Goal: Check status: Check status

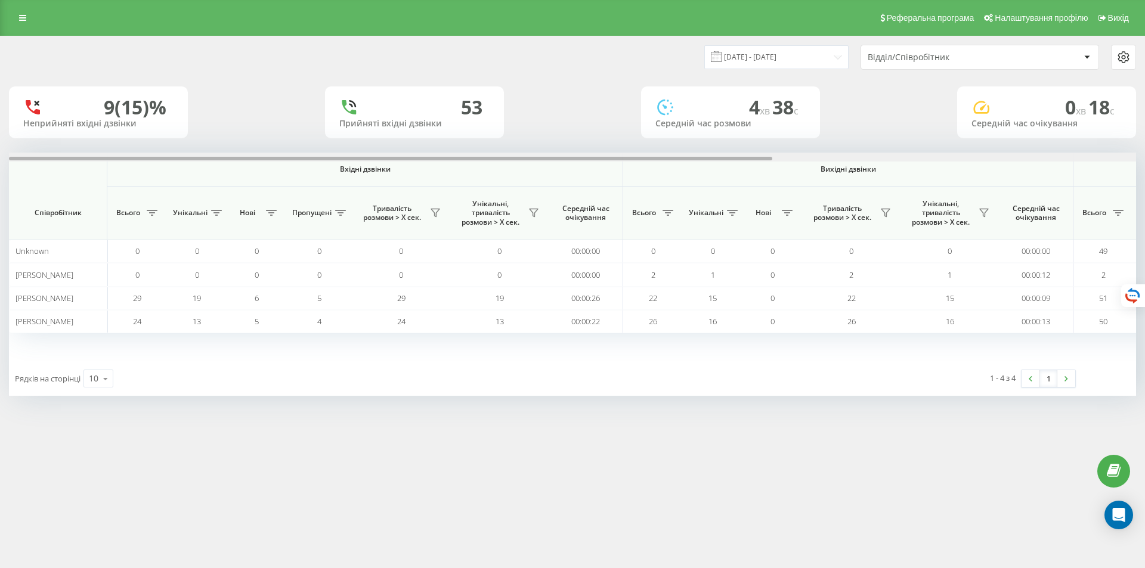
scroll to position [0, 537]
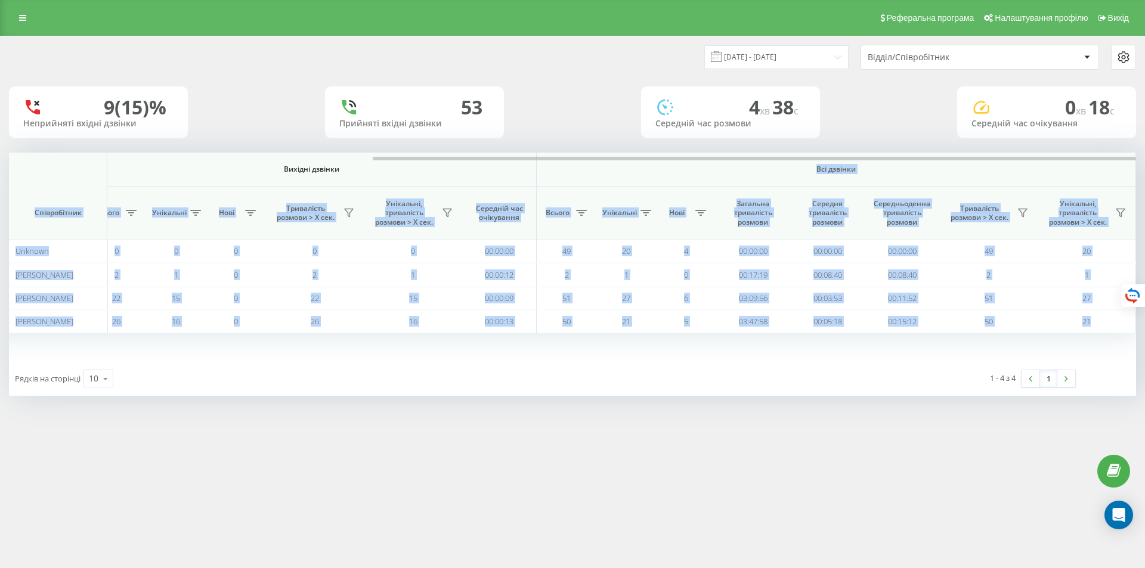
drag, startPoint x: 715, startPoint y: 156, endPoint x: 798, endPoint y: 168, distance: 84.4
click at [798, 168] on div "Вхідні дзвінки Вихідні дзвінки Всі дзвінки Співробітник Всього Унікальні Нові П…" at bounding box center [572, 257] width 1127 height 209
drag, startPoint x: 769, startPoint y: 157, endPoint x: 1001, endPoint y: 151, distance: 232.1
click at [1001, 151] on div "[DATE] - [DATE] Відділ/Співробітник 9 (15)% Неприйняті вхідні дзвінки 53 Прийня…" at bounding box center [572, 216] width 1127 height 360
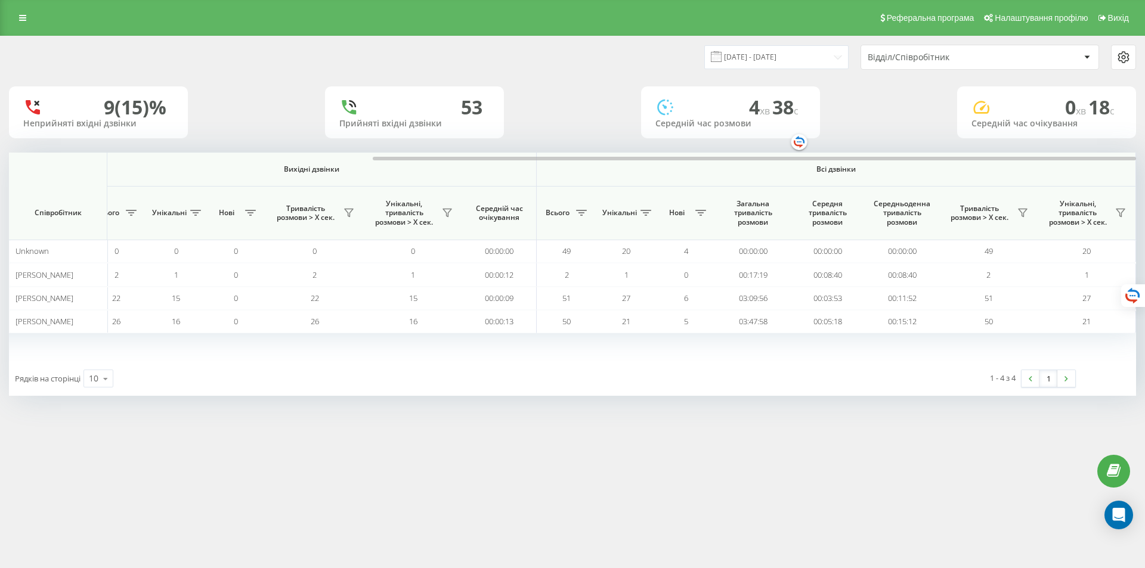
click at [929, 369] on div "1 - 4 з 4 1" at bounding box center [872, 378] width 423 height 35
click at [1025, 376] on link at bounding box center [1031, 378] width 18 height 17
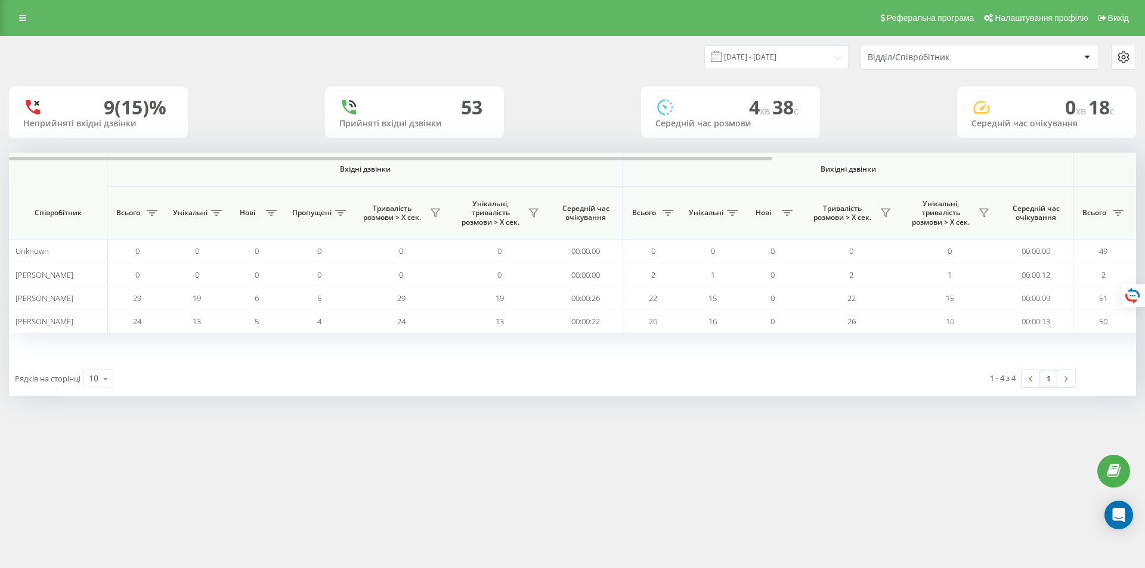
click at [1075, 386] on div "1" at bounding box center [1048, 379] width 55 height 18
click at [1070, 381] on link at bounding box center [1066, 378] width 18 height 17
click at [1028, 373] on link at bounding box center [1031, 378] width 18 height 17
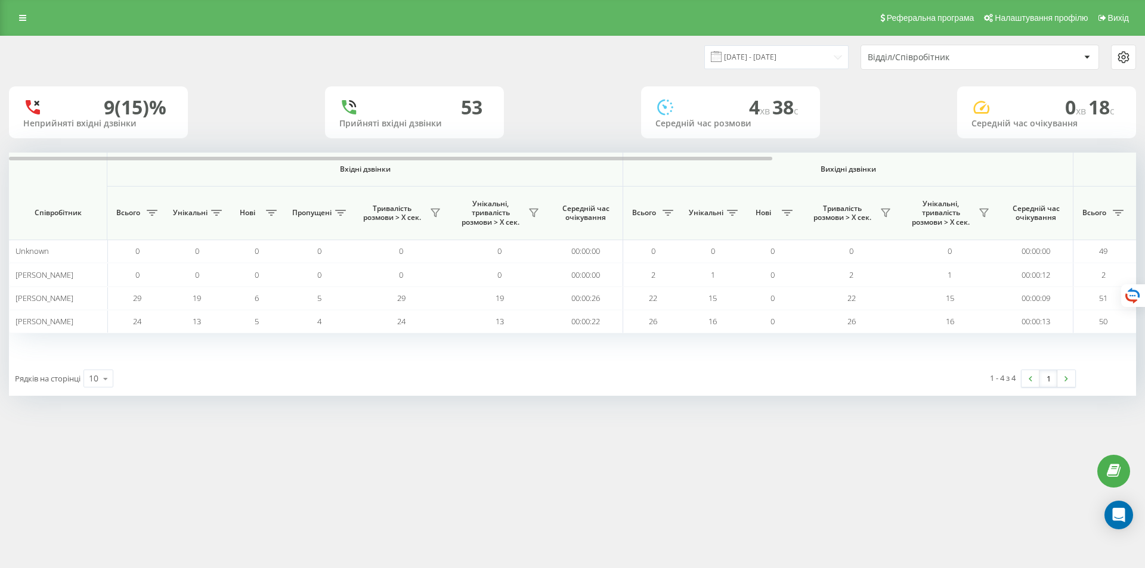
click at [1028, 377] on link at bounding box center [1031, 378] width 18 height 17
